Goal: Contribute content

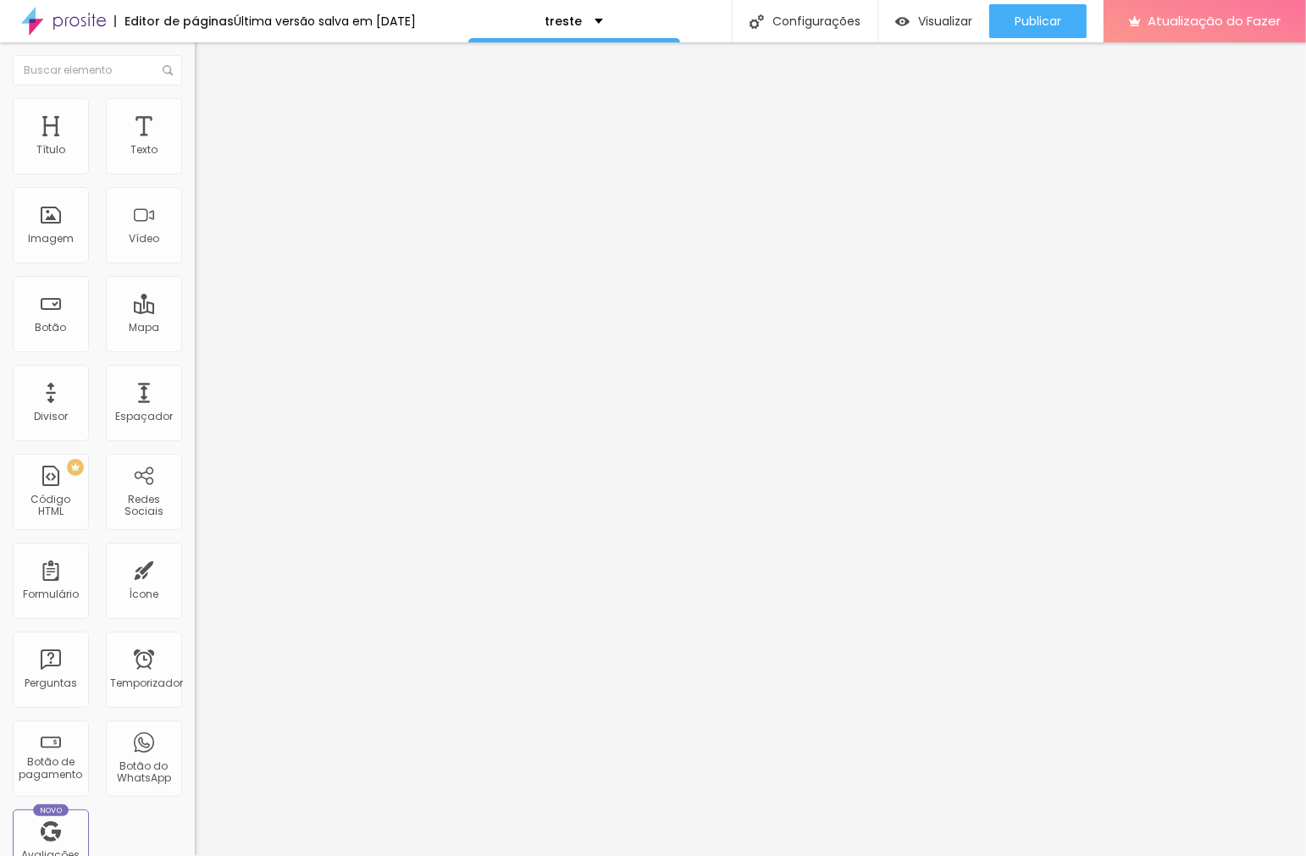
click at [195, 69] on button "Editar nulo" at bounding box center [292, 61] width 195 height 39
click at [195, 106] on img at bounding box center [202, 105] width 15 height 15
click at [195, 115] on img at bounding box center [202, 122] width 15 height 15
click at [195, 98] on li "Conteúdo" at bounding box center [292, 89] width 195 height 17
click at [195, 159] on input "text" at bounding box center [296, 150] width 203 height 17
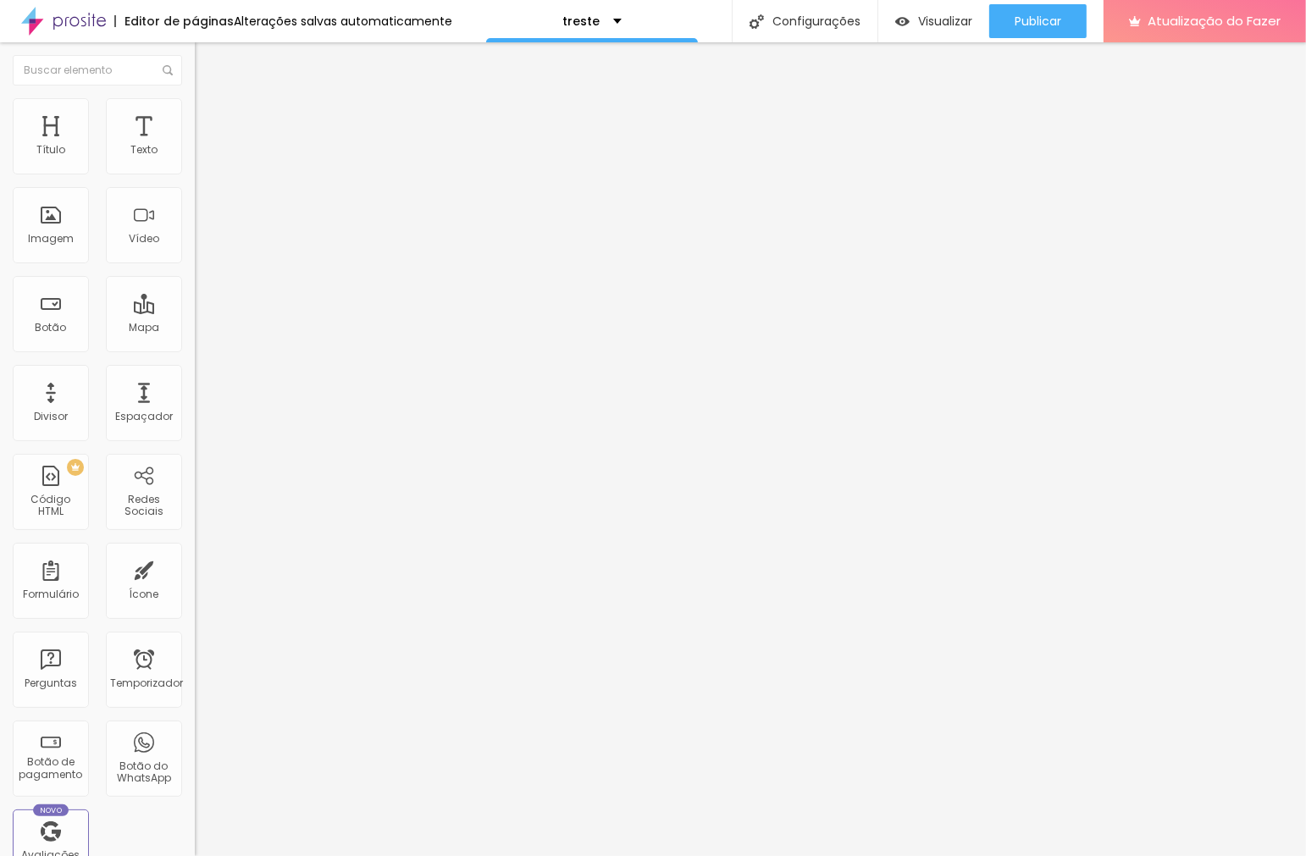
type input "https://youtube.com/shorts/tmDDoknKZts?si=6oaz6W0JKStxs0E7"
click at [1051, 27] on font "Publicar" at bounding box center [1038, 21] width 47 height 17
click at [940, 17] on font "Visualizar" at bounding box center [930, 21] width 54 height 17
click at [816, 10] on div "Configurações" at bounding box center [805, 21] width 146 height 42
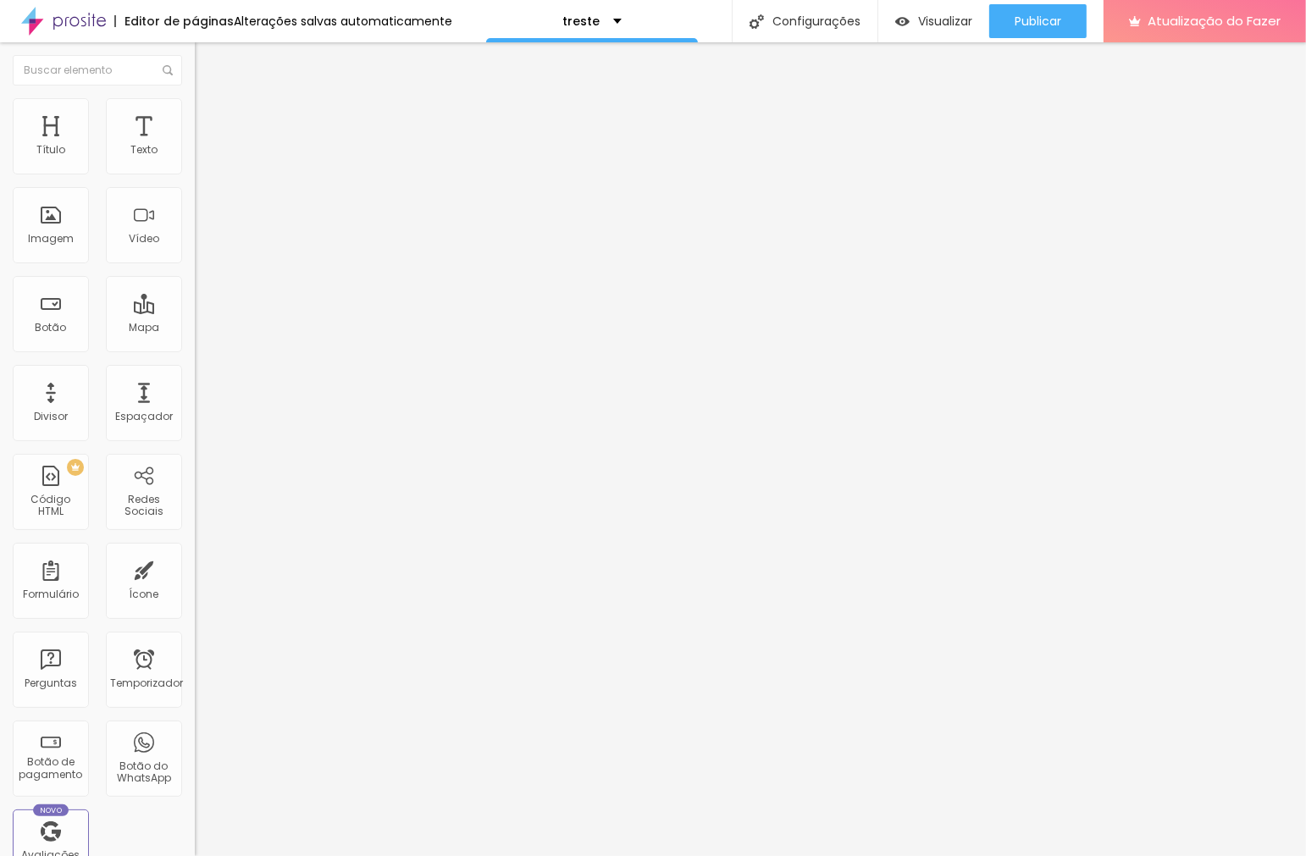
click at [942, 23] on font "Visualizar" at bounding box center [945, 21] width 54 height 17
